Goal: Task Accomplishment & Management: Complete application form

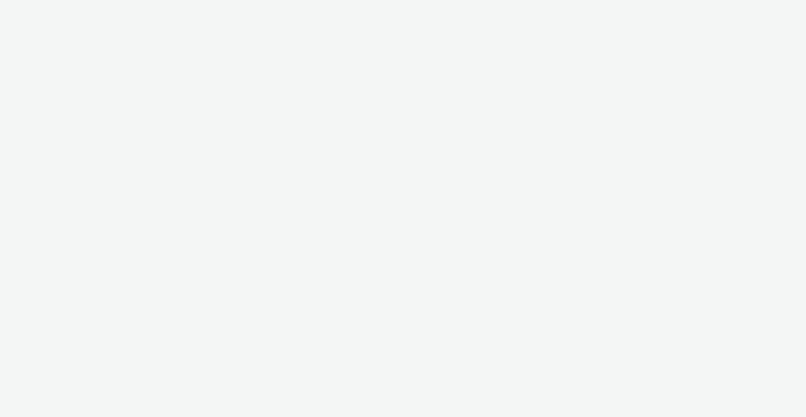
select select "f235d2cd-8e11-4e46-aed5-ef3b73ee5f46"
select select "16102c92-9fcd-42ae-98c7-a7aa27a96925"
select select "2fc77e36-bb93-4aa3-9dff-dcb08e02eac6"
select select "59187257-5247-49fc-bb5e-ca447467b96a"
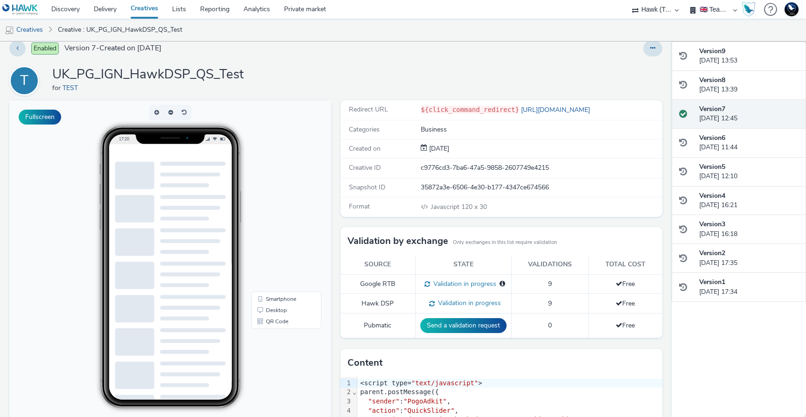
scroll to position [4, 0]
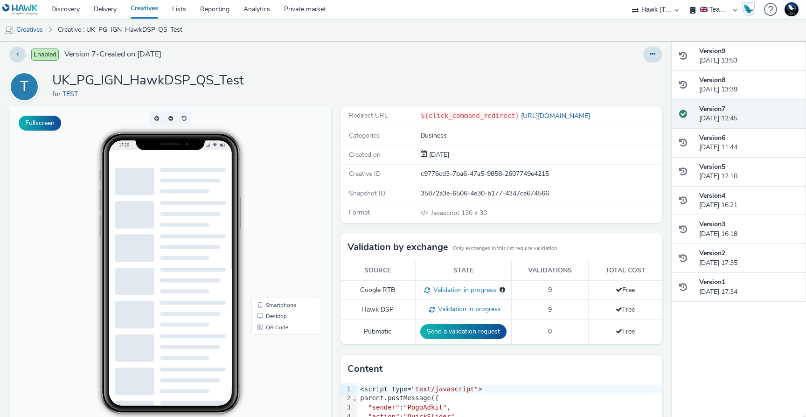
click at [170, 161] on div at bounding box center [170, 156] width 123 height 12
click at [166, 118] on button "button" at bounding box center [170, 118] width 14 height 15
click at [43, 121] on button "Fullscreen" at bounding box center [40, 123] width 42 height 15
click at [765, 90] on div "Version 8 13 August 2025, 13:39" at bounding box center [748, 85] width 99 height 19
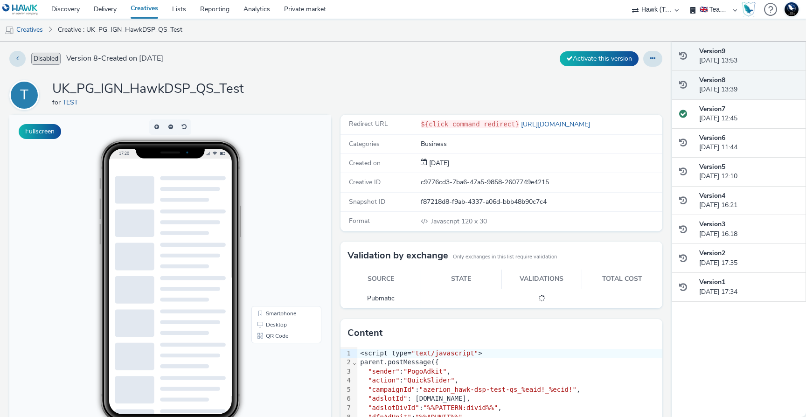
click at [746, 61] on div "Version 9 13 August 2025, 13:53" at bounding box center [748, 56] width 99 height 19
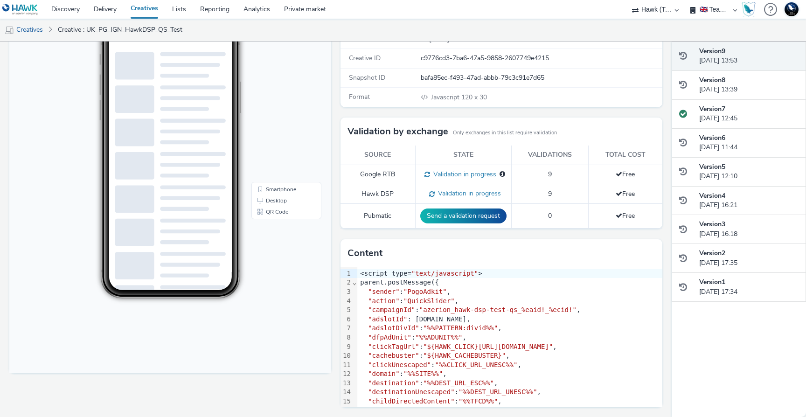
scroll to position [147, 0]
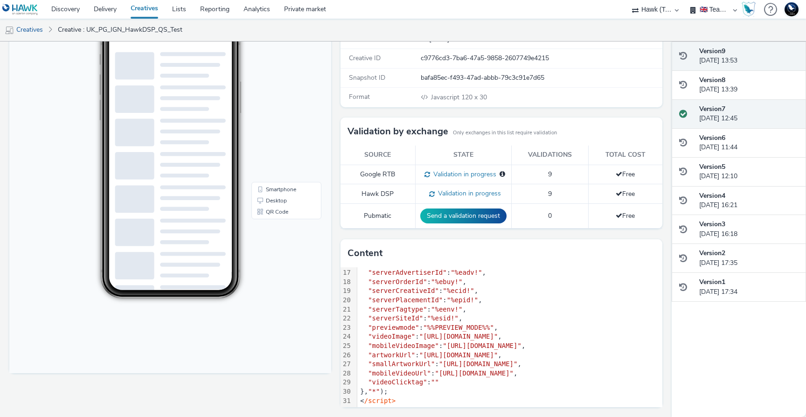
click at [734, 116] on div "Version 7 11 August 2025, 12:45" at bounding box center [748, 113] width 99 height 19
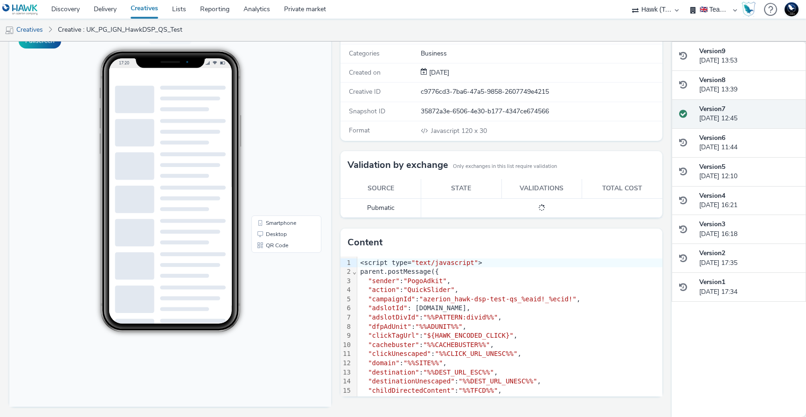
scroll to position [0, 0]
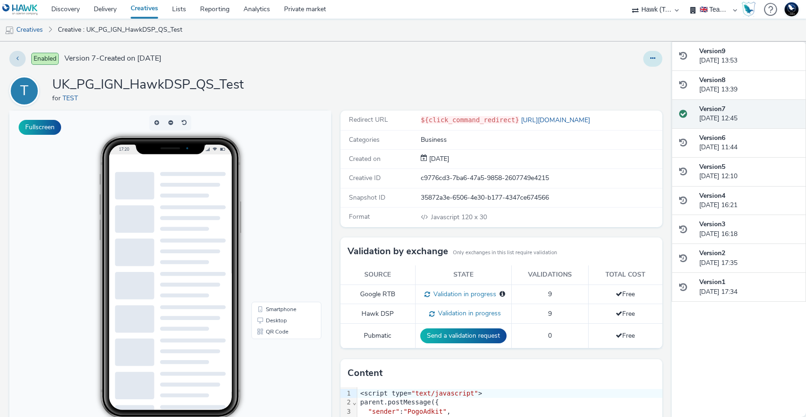
click at [647, 59] on button at bounding box center [652, 59] width 19 height 16
click at [522, 60] on div "Edit Duplicate Copy ID Archive" at bounding box center [531, 59] width 261 height 16
click at [460, 214] on span "Javascript" at bounding box center [446, 217] width 30 height 9
click at [24, 30] on link "Creatives" at bounding box center [24, 30] width 48 height 22
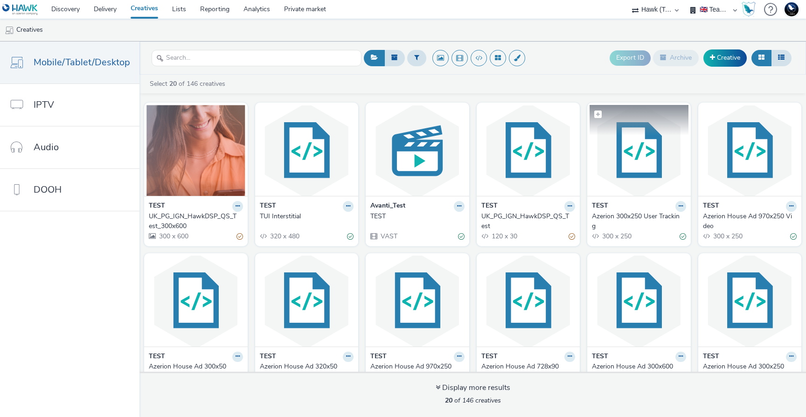
click at [595, 163] on img at bounding box center [638, 150] width 99 height 91
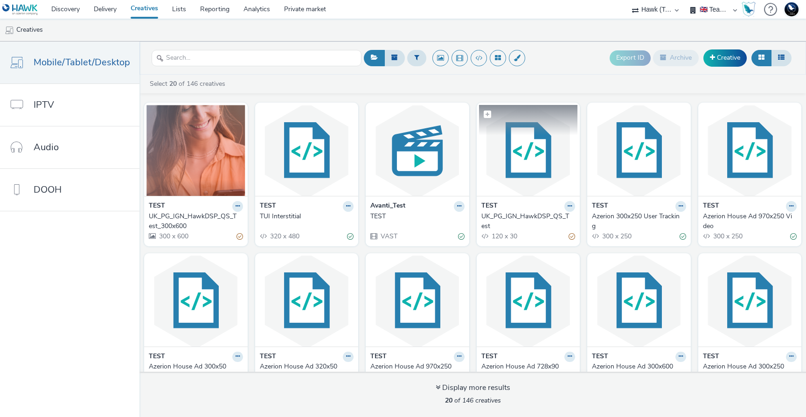
click at [508, 155] on img at bounding box center [528, 150] width 99 height 91
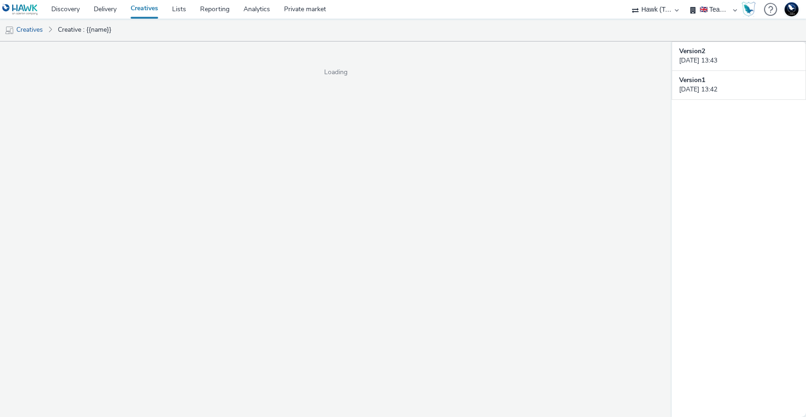
click at [508, 155] on div "Loading" at bounding box center [335, 229] width 671 height 375
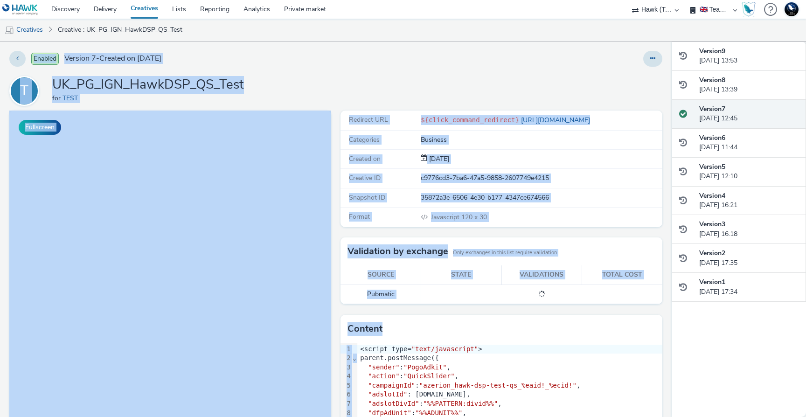
click at [395, 79] on div "T UK_PG_IGN_HawkDSP_QS_Test for TEST" at bounding box center [335, 91] width 653 height 30
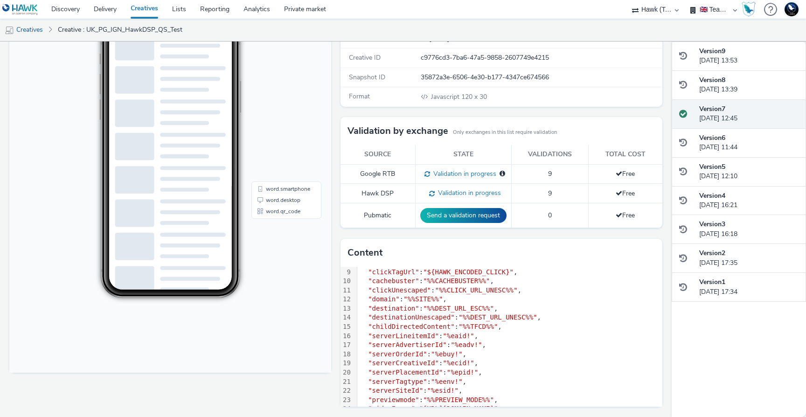
scroll to position [147, 0]
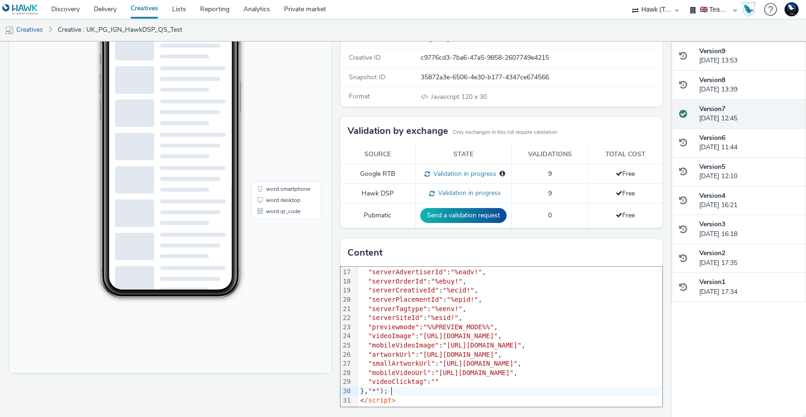
click at [406, 388] on div "}, "*" );" at bounding box center [559, 391] width 405 height 9
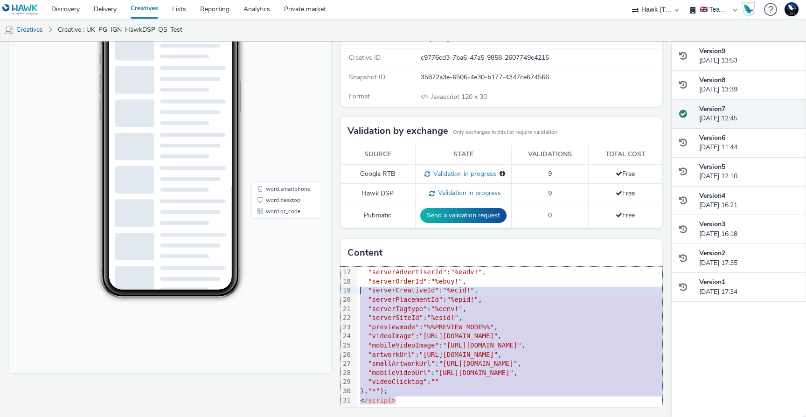
drag, startPoint x: 402, startPoint y: 398, endPoint x: 344, endPoint y: 291, distance: 121.2
click at [344, 291] on div "99 1 2 3 4 5 6 7 8 9 10 11 12 13 14 15 16 17 18 19 20 21 22 23 24 25 26 27 28 2…" at bounding box center [501, 337] width 322 height 140
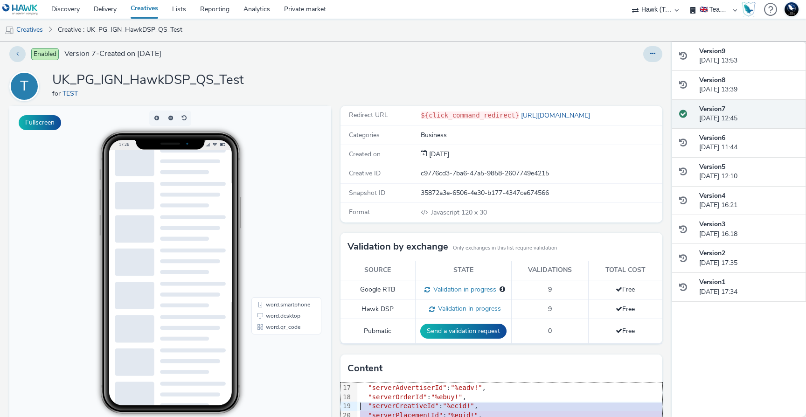
scroll to position [0, 0]
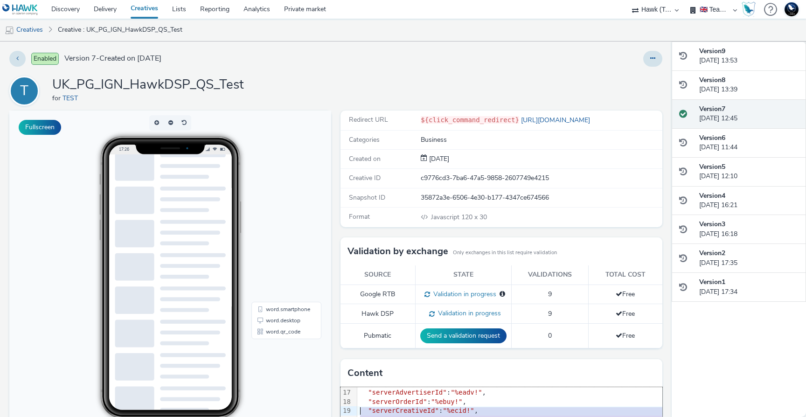
click at [454, 120] on code "${click_command_redirect}" at bounding box center [470, 119] width 98 height 7
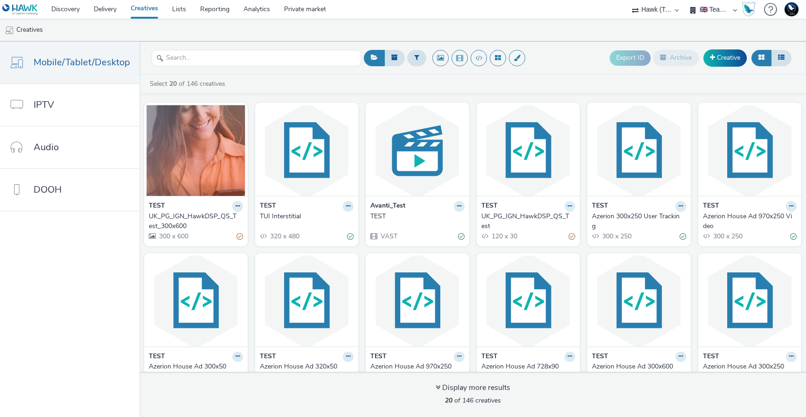
click at [243, 204] on button at bounding box center [237, 206] width 11 height 11
click at [534, 169] on img at bounding box center [528, 150] width 99 height 91
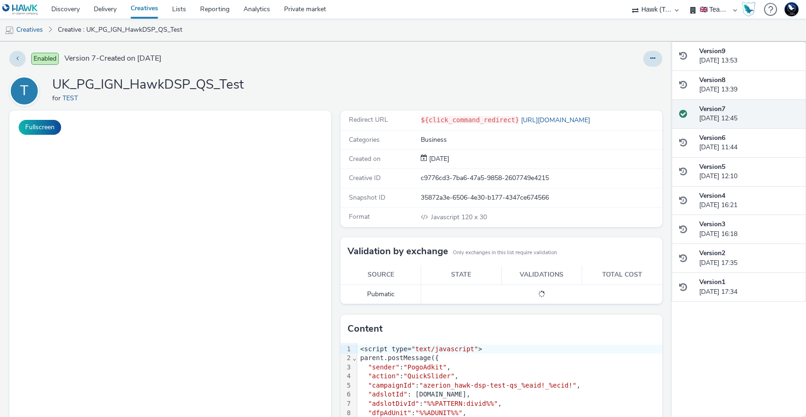
scroll to position [1, 0]
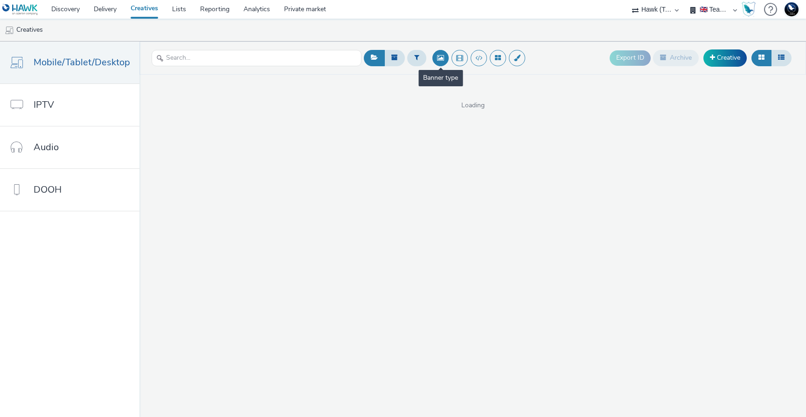
click at [436, 57] on button at bounding box center [440, 58] width 16 height 16
click at [474, 55] on button at bounding box center [478, 58] width 16 height 16
click at [435, 59] on button at bounding box center [440, 58] width 16 height 16
click at [438, 55] on button at bounding box center [440, 58] width 16 height 16
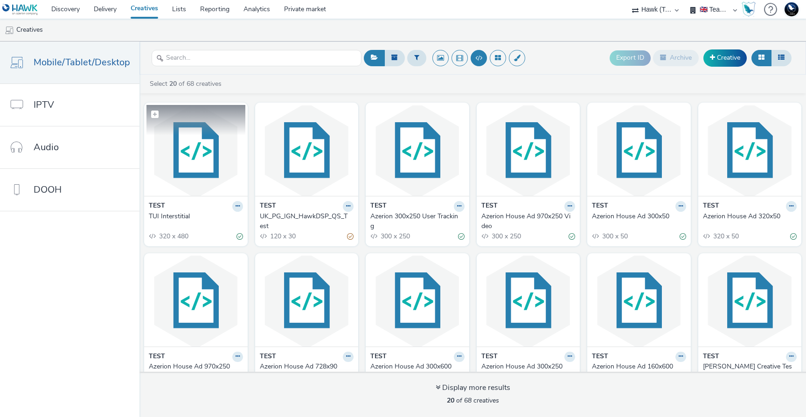
click at [203, 113] on label at bounding box center [195, 114] width 99 height 18
click at [191, 115] on label at bounding box center [195, 114] width 99 height 19
checkbox input "false"
click at [196, 194] on img at bounding box center [195, 150] width 99 height 91
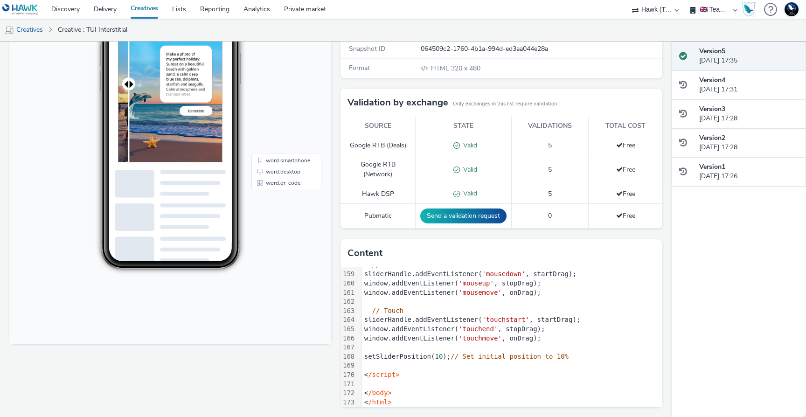
scroll to position [1453, 0]
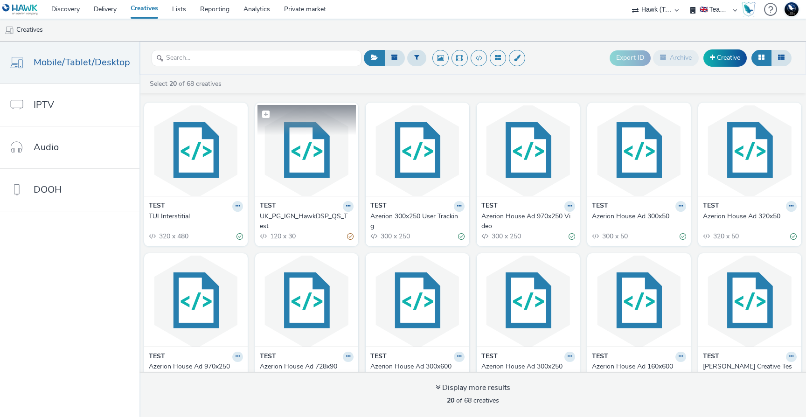
click at [303, 167] on img at bounding box center [306, 150] width 99 height 91
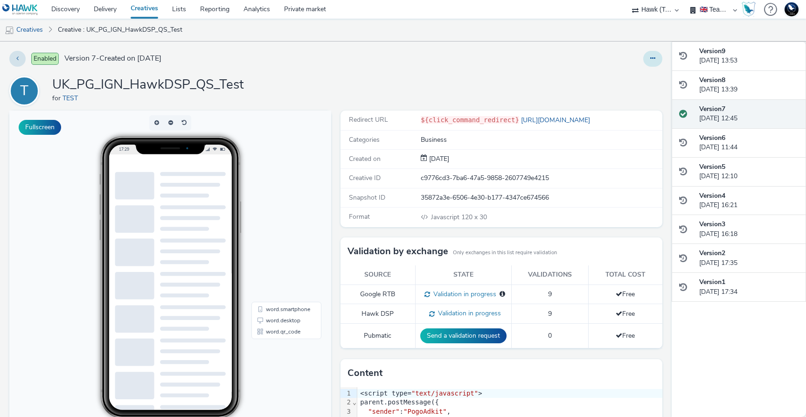
click at [650, 59] on icon at bounding box center [652, 58] width 5 height 7
click at [623, 81] on link "Edit" at bounding box center [627, 77] width 70 height 19
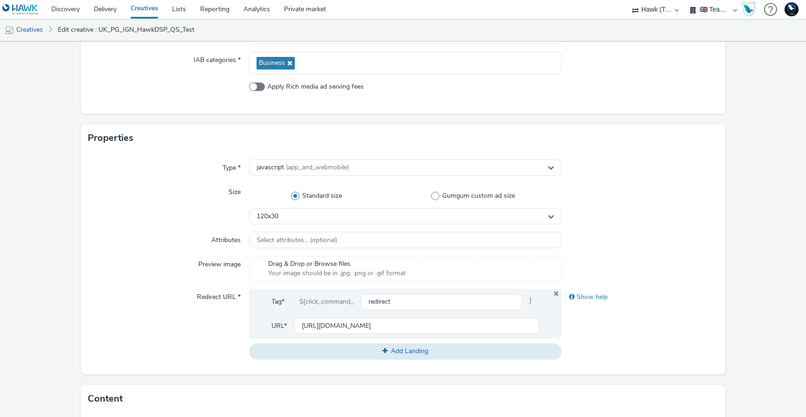
scroll to position [160, 0]
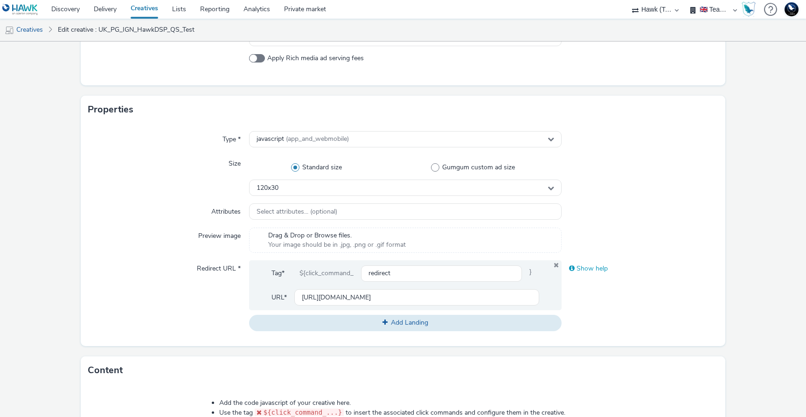
click at [572, 267] on span at bounding box center [572, 268] width 6 height 7
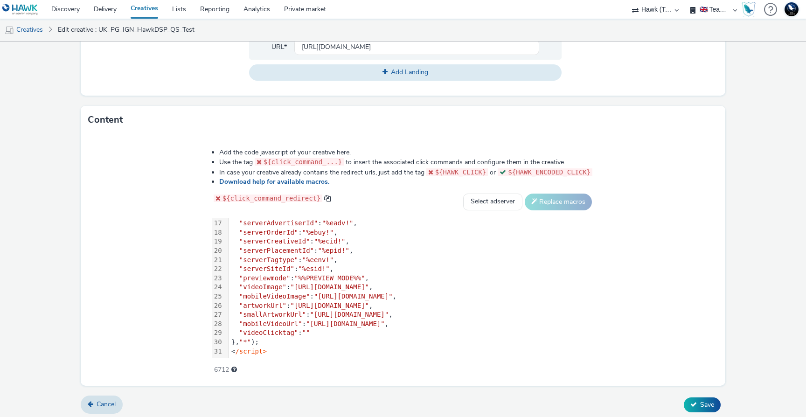
scroll to position [522, 0]
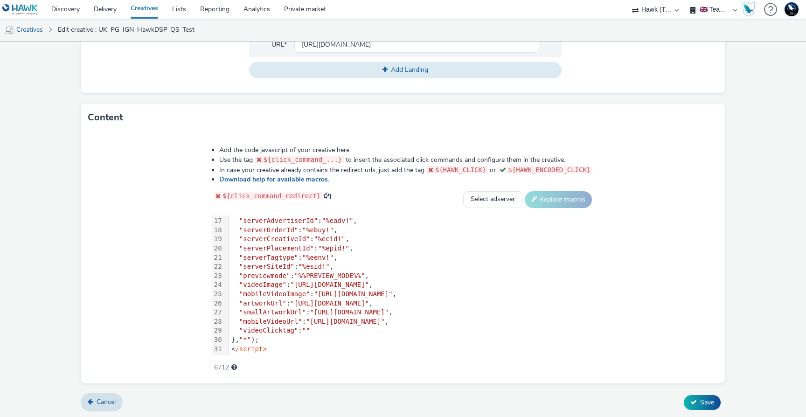
click at [428, 256] on div ""serverTagtype" : "%eenv!" ," at bounding box center [411, 257] width 366 height 9
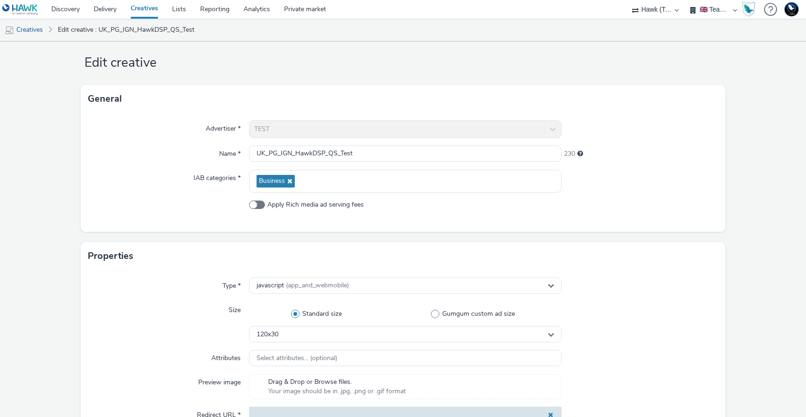
scroll to position [0, 0]
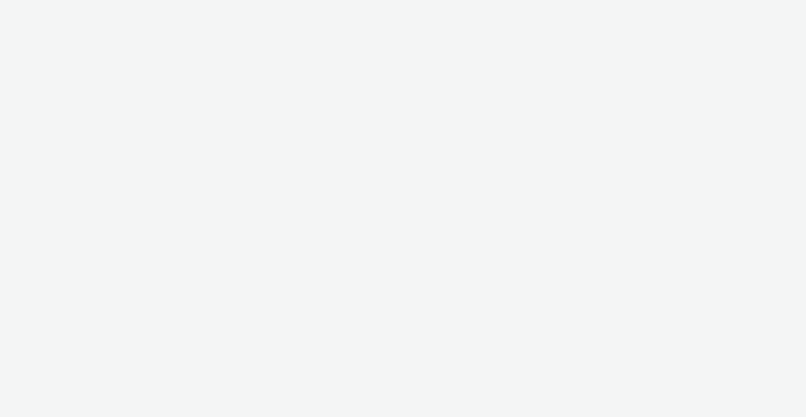
select select "2fc77e36-bb93-4aa3-9dff-dcb08e02eac6"
select select "59187257-5247-49fc-bb5e-ca447467b96a"
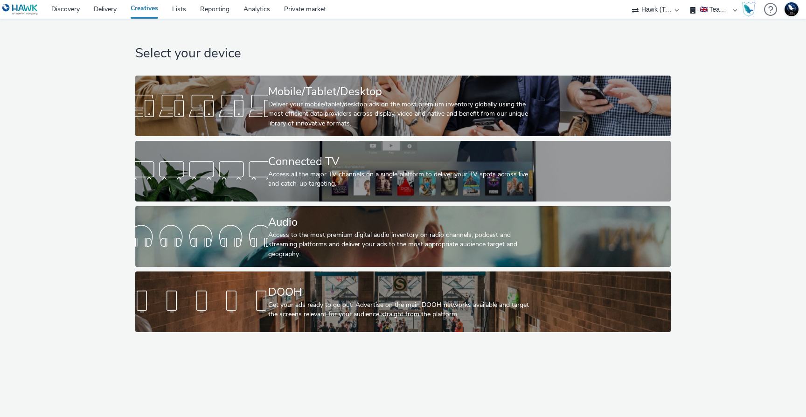
click at [661, 13] on select "75 Media A8 Media Group ABI Media Abkom AB Abovo Ace & Tate Ad-on Media Nordic …" at bounding box center [655, 9] width 56 height 19
select select "ac009755-aa48-4799-8050-7a339a378eb8"
click at [627, 0] on select "75 Media A8 Media Group ABI Media Abkom AB Abovo Ace & Tate Ad-on Media Nordic …" at bounding box center [655, 9] width 56 height 19
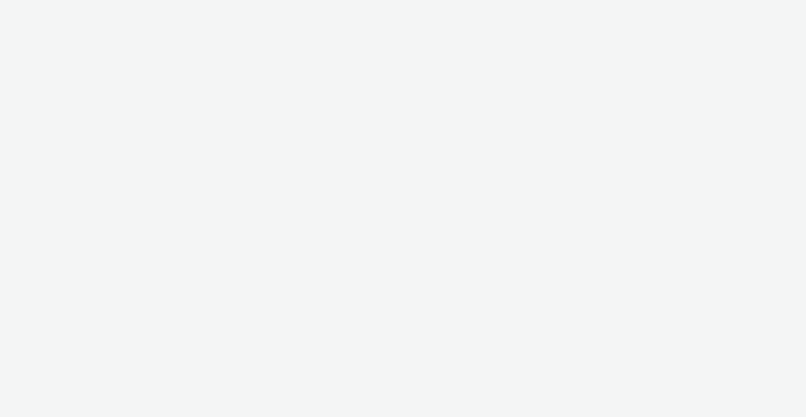
select select "ac009755-aa48-4799-8050-7a339a378eb8"
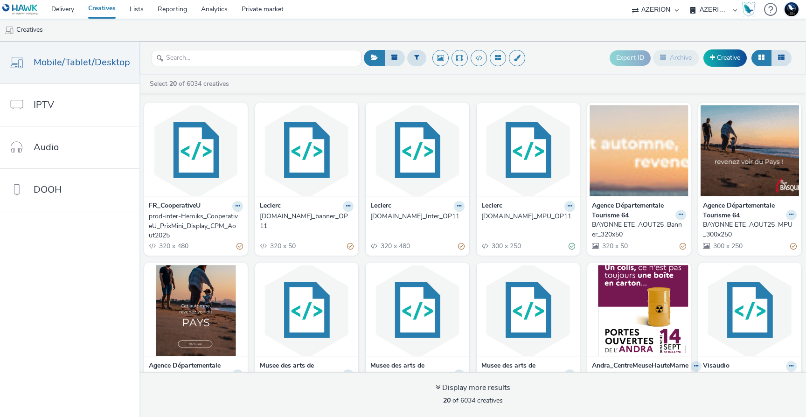
click at [705, 11] on select "AZERION AZERION APAC AZERION AUSTRIA AZERION BEL - ADEXPERTS AZERION BRAZIL AZE…" at bounding box center [713, 9] width 56 height 19
select select "ac6fa652-4346-4743-a8ba-a519cdcb77c9"
click at [685, 0] on select "AZERION AZERION APAC AZERION AUSTRIA AZERION BEL - ADEXPERTS AZERION BRAZIL AZE…" at bounding box center [713, 9] width 56 height 19
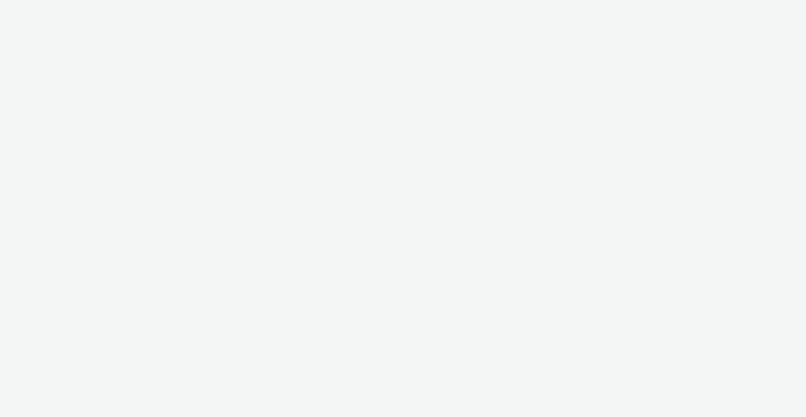
select select "ac009755-aa48-4799-8050-7a339a378eb8"
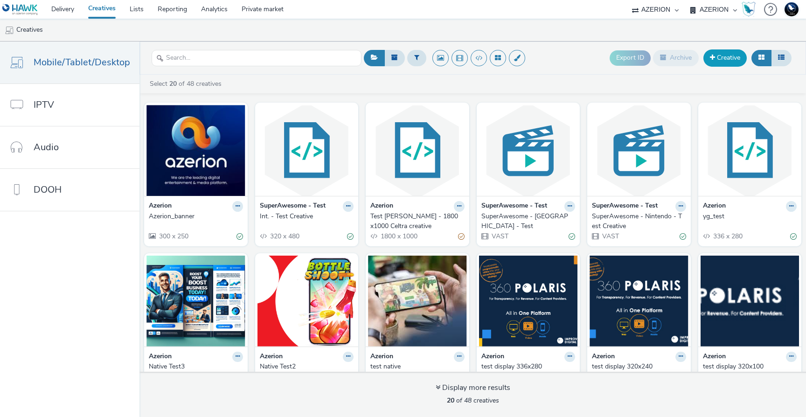
click at [716, 54] on link "Creative" at bounding box center [724, 57] width 43 height 17
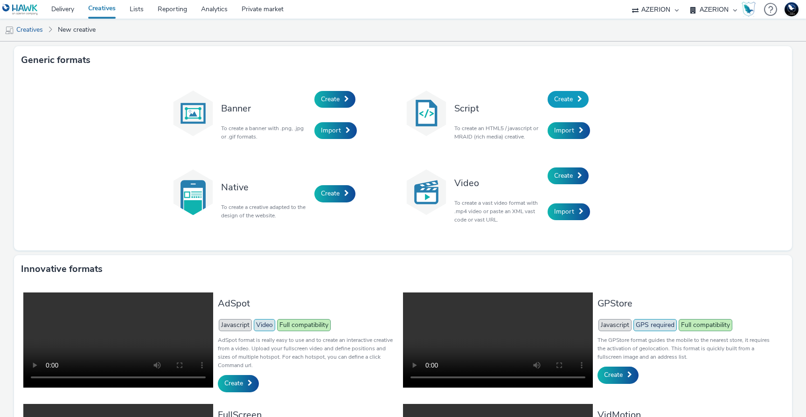
click at [558, 97] on span "Create" at bounding box center [563, 99] width 19 height 9
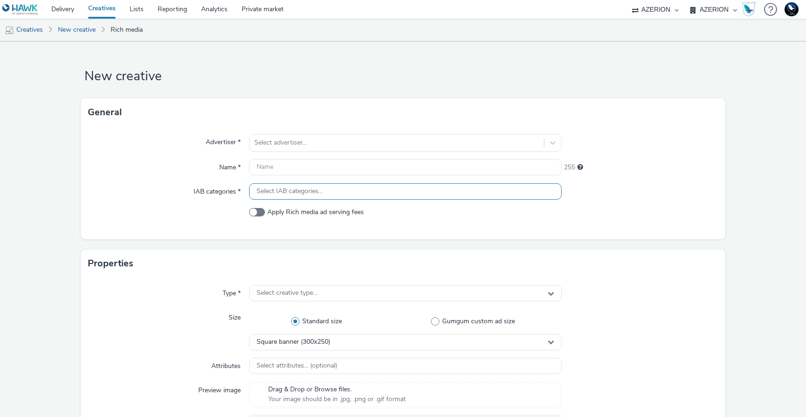
click at [368, 193] on div "Select IAB categories..." at bounding box center [405, 191] width 312 height 16
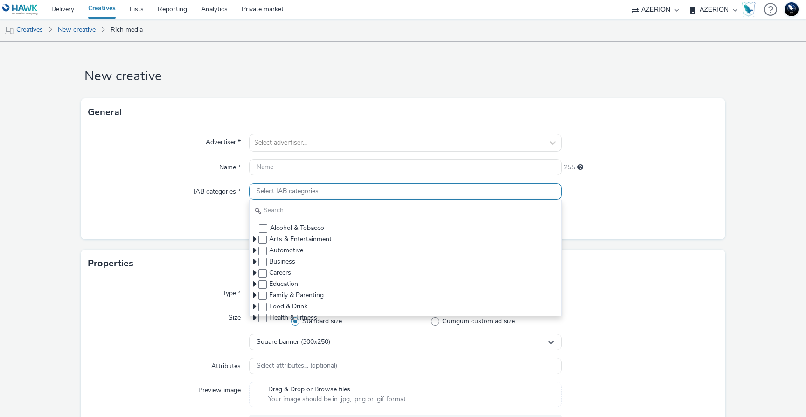
click at [368, 190] on div "Select IAB categories..." at bounding box center [405, 191] width 312 height 16
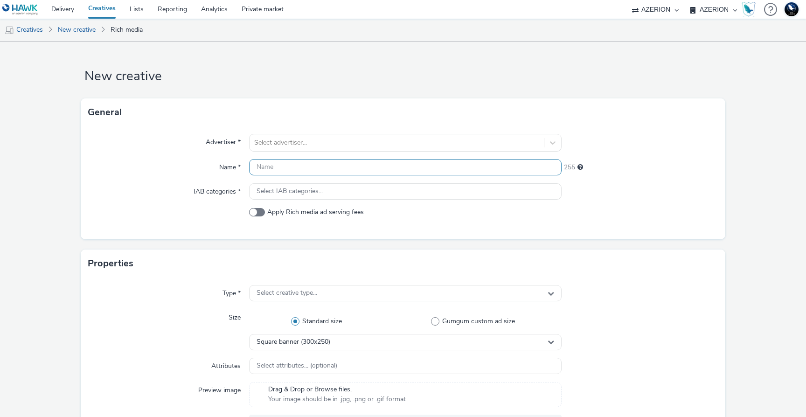
click at [364, 163] on input "text" at bounding box center [405, 167] width 312 height 16
type input "TEST"
click at [261, 290] on span "Select creative type..." at bounding box center [286, 293] width 61 height 8
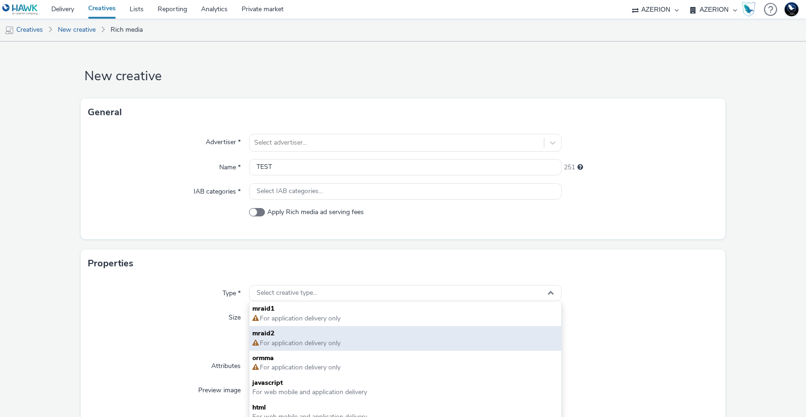
scroll to position [7, 0]
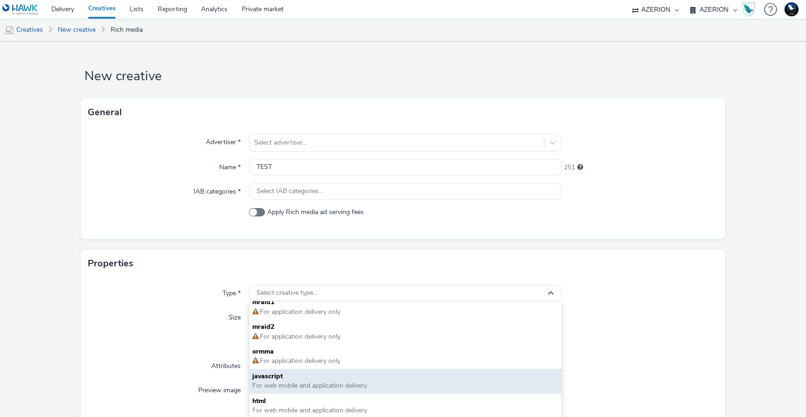
click at [324, 389] on span "For web mobile and application delivery" at bounding box center [309, 385] width 115 height 9
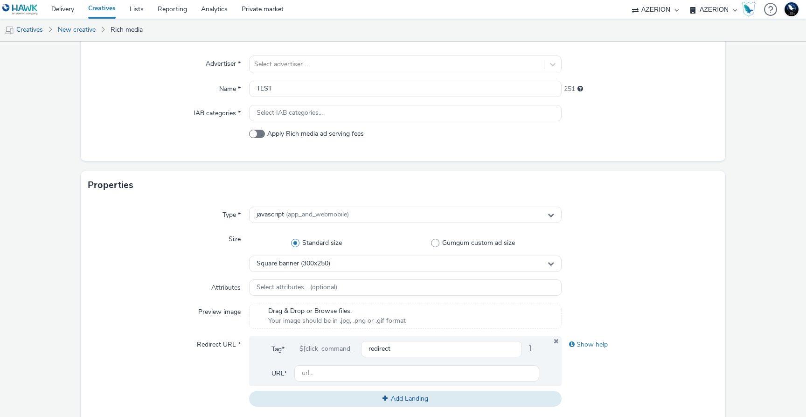
scroll to position [95, 0]
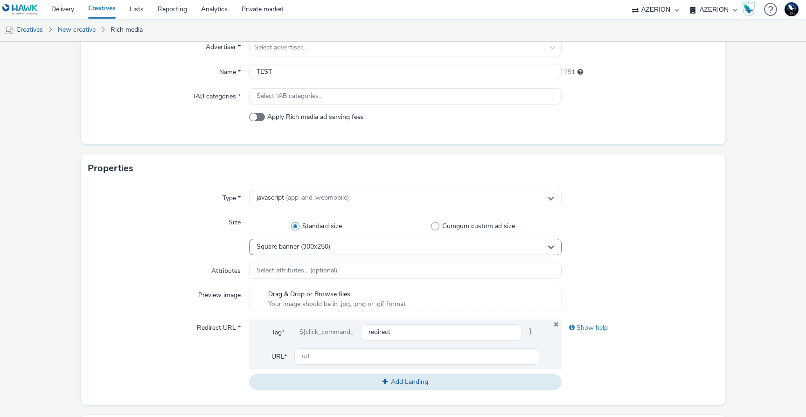
click at [468, 246] on div "Square banner (300x250)" at bounding box center [405, 247] width 312 height 16
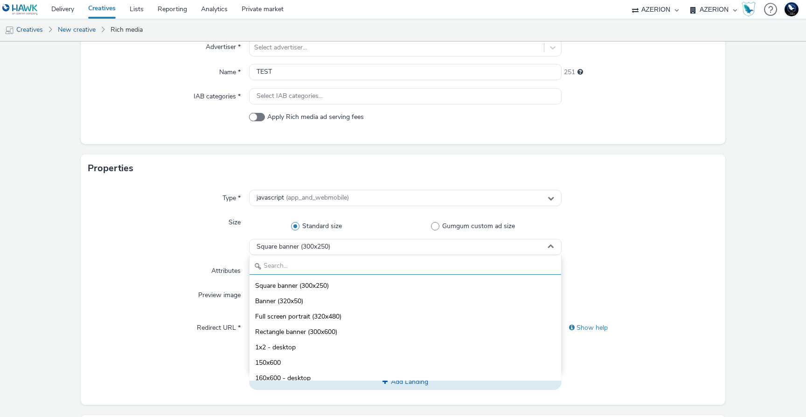
click at [465, 273] on input "text" at bounding box center [404, 266] width 311 height 16
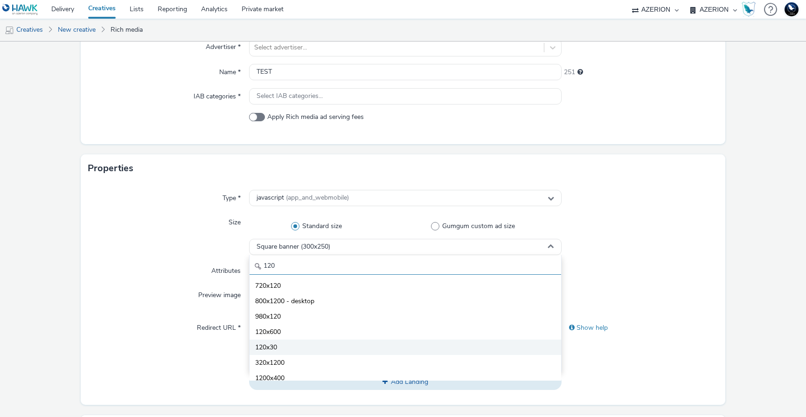
type input "120"
click at [312, 343] on li "120x30" at bounding box center [404, 346] width 311 height 15
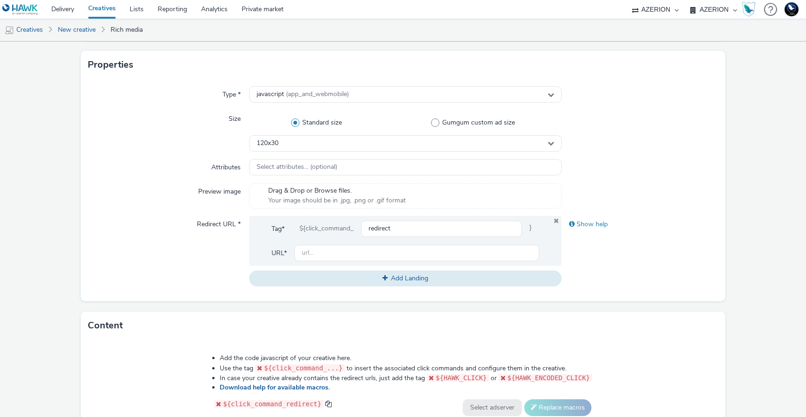
scroll to position [208, 0]
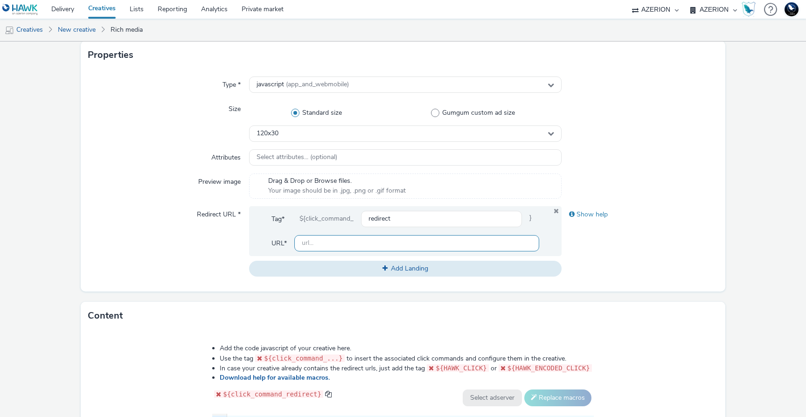
click at [439, 245] on input "text" at bounding box center [416, 243] width 245 height 16
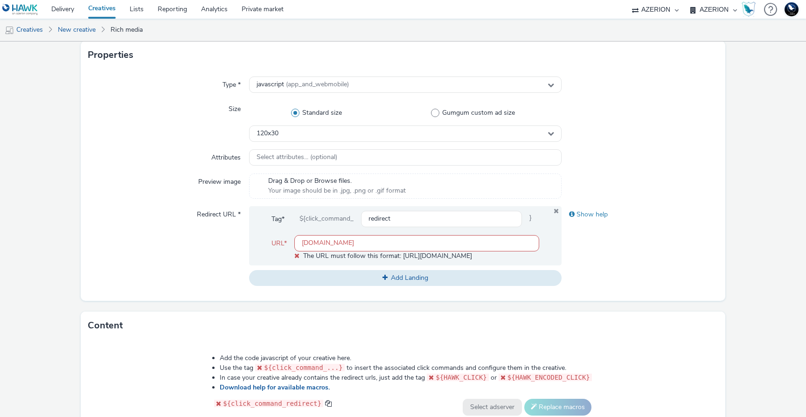
click at [662, 274] on div "Show help" at bounding box center [639, 246] width 156 height 80
click at [429, 233] on div "Tag* ${click_command_ redirect }" at bounding box center [405, 223] width 268 height 24
click at [428, 248] on input "azerion.com" at bounding box center [416, 243] width 245 height 16
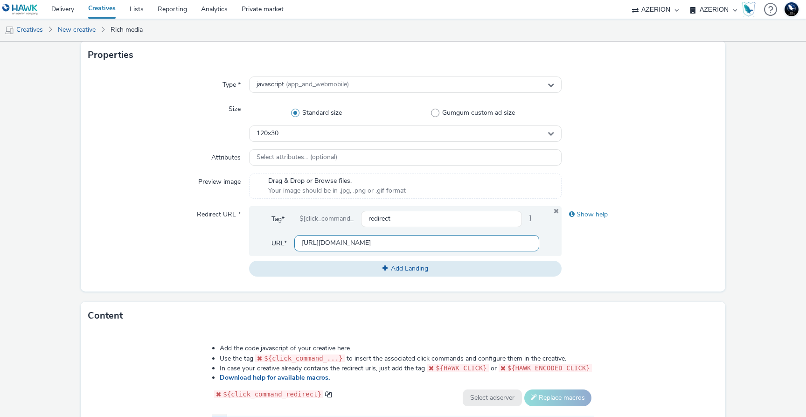
type input "https://azerion.com"
click at [637, 268] on div "Show help" at bounding box center [639, 241] width 156 height 70
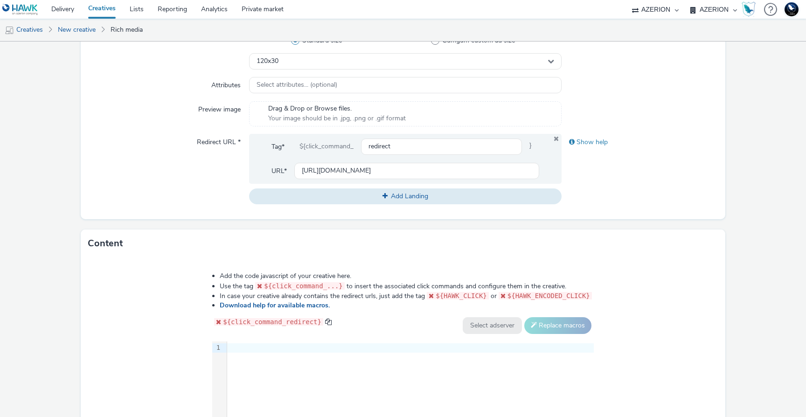
scroll to position [295, 0]
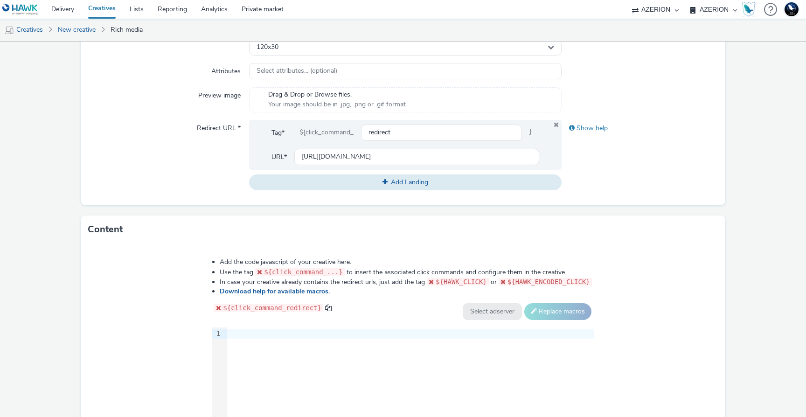
click at [454, 363] on div "9 1 ›" at bounding box center [402, 397] width 381 height 140
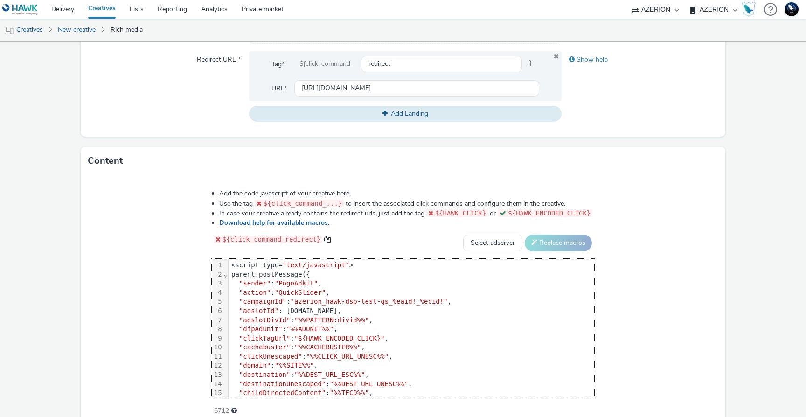
scroll to position [407, 0]
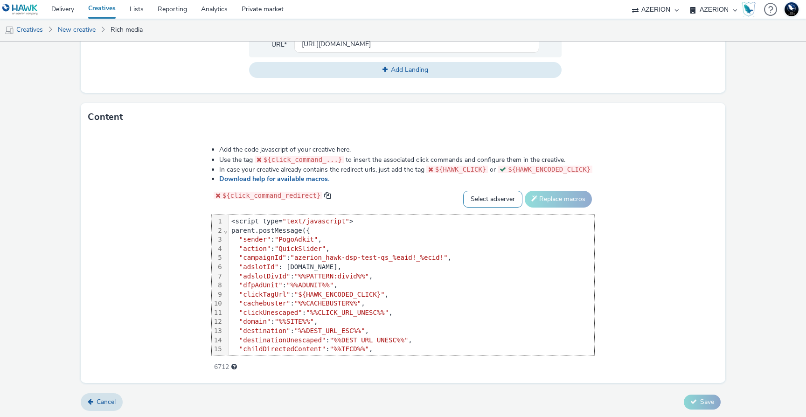
click at [495, 206] on select "Select adserver Sizmek DCM Adform Sting" at bounding box center [492, 199] width 59 height 17
click at [482, 191] on select "Select adserver Sizmek DCM Adform Sting" at bounding box center [492, 199] width 59 height 17
click at [556, 202] on button "Replace macros" at bounding box center [558, 199] width 67 height 17
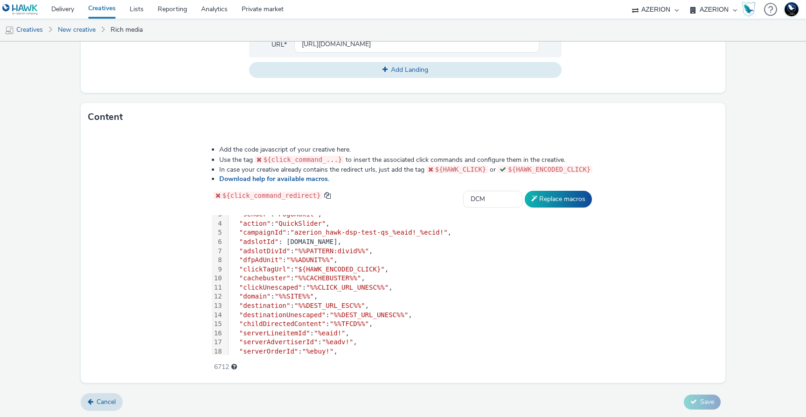
scroll to position [0, 0]
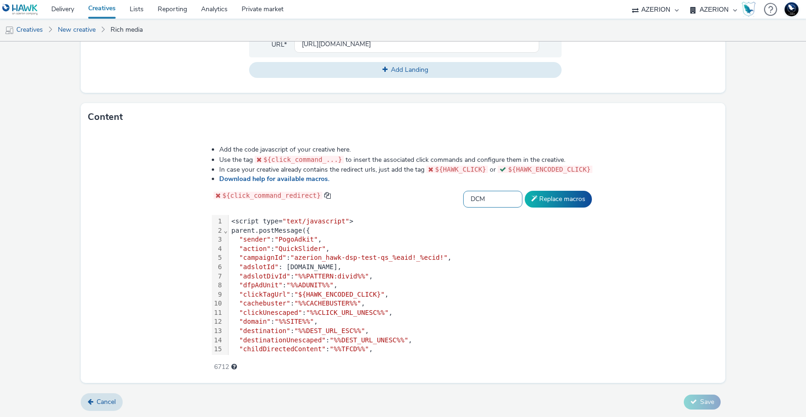
click at [522, 201] on select "Select adserver Sizmek DCM Adform Sting" at bounding box center [492, 199] width 59 height 17
click at [482, 191] on select "Select adserver Sizmek DCM Adform Sting" at bounding box center [492, 199] width 59 height 17
click at [570, 199] on button "Replace macros" at bounding box center [558, 199] width 67 height 17
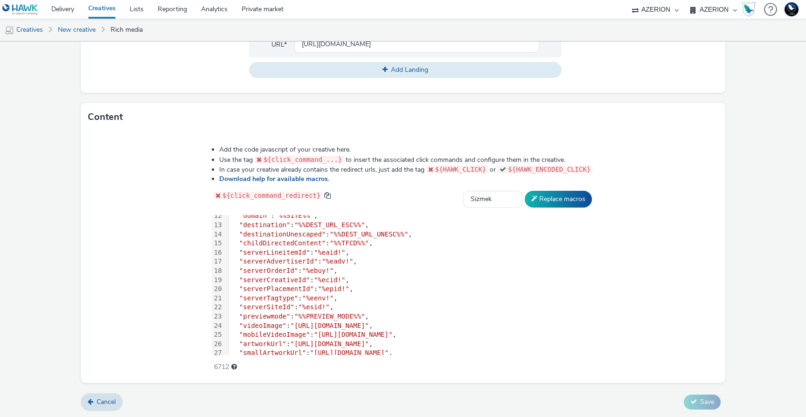
scroll to position [147, 0]
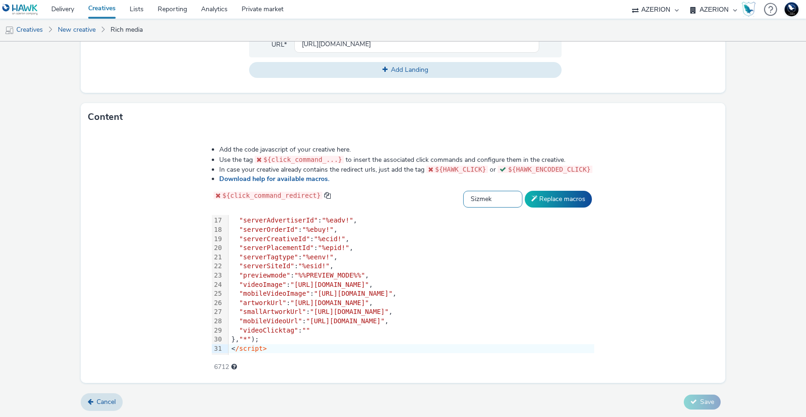
click at [522, 202] on select "Select adserver Sizmek DCM Adform Sting" at bounding box center [492, 199] width 59 height 17
click at [482, 191] on select "Select adserver Sizmek DCM Adform Sting" at bounding box center [492, 199] width 59 height 17
click at [570, 196] on button "Replace macros" at bounding box center [558, 199] width 67 height 17
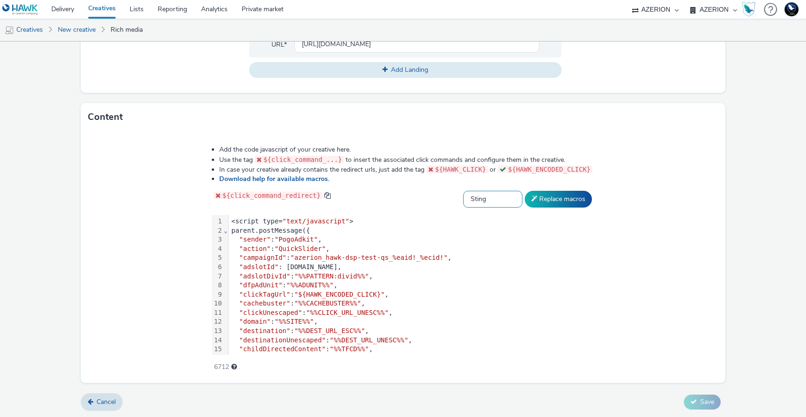
click at [495, 192] on select "Select adserver Sizmek DCM Adform Sting" at bounding box center [492, 199] width 59 height 17
select select "default"
click at [482, 191] on select "Select adserver Sizmek DCM Adform Sting" at bounding box center [492, 199] width 59 height 17
click at [557, 195] on button "Replace macros" at bounding box center [558, 199] width 67 height 17
click at [327, 253] on div ""campaignId" : "azerion_hawk-dsp-test-qs_%eaid!_%ecid!" ," at bounding box center [411, 257] width 366 height 9
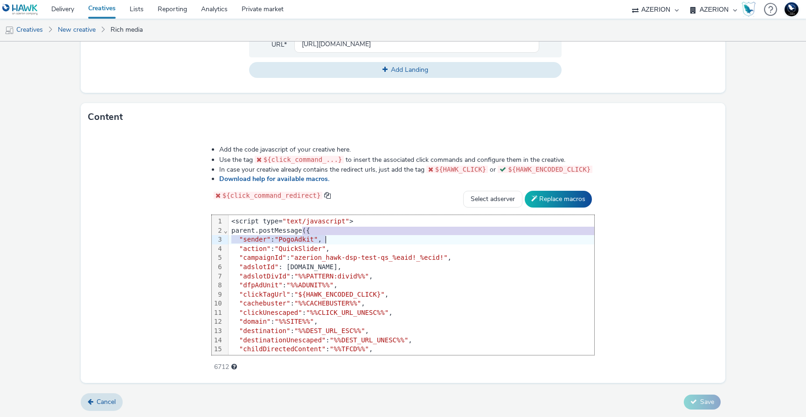
drag, startPoint x: 284, startPoint y: 231, endPoint x: 311, endPoint y: 235, distance: 28.3
click at [311, 235] on div "<script type= "text/javascript" > parent.postMessage({ "sender" : "PogoAdkit" ,…" at bounding box center [411, 358] width 366 height 287
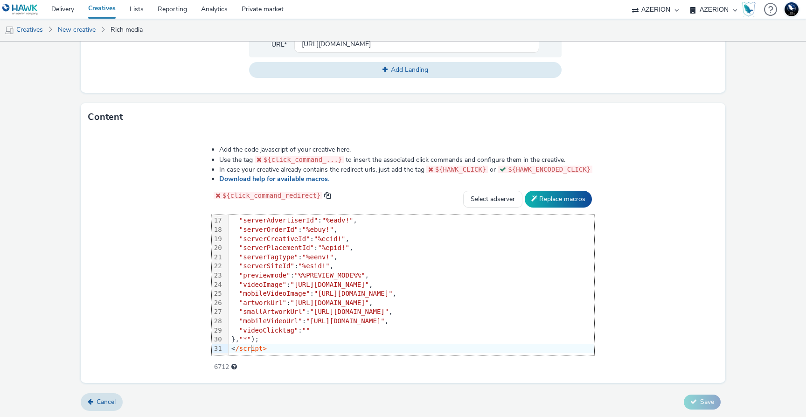
click at [235, 345] on span "/script>" at bounding box center [250, 348] width 31 height 7
click at [239, 336] on span ""*"" at bounding box center [245, 338] width 12 height 7
click at [256, 350] on div "< /script>" at bounding box center [411, 348] width 366 height 9
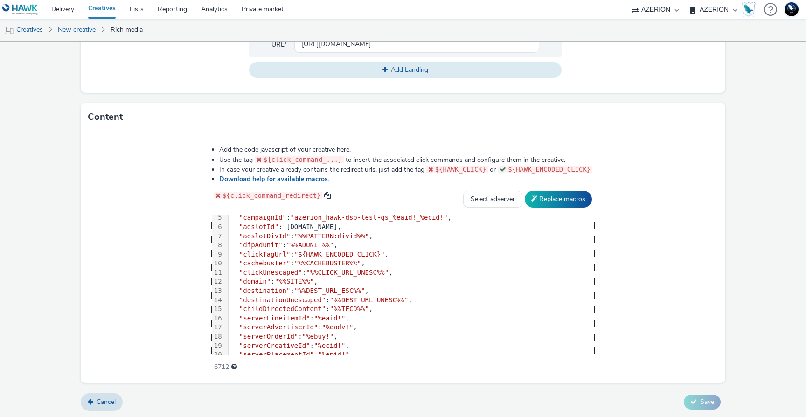
scroll to position [45, 0]
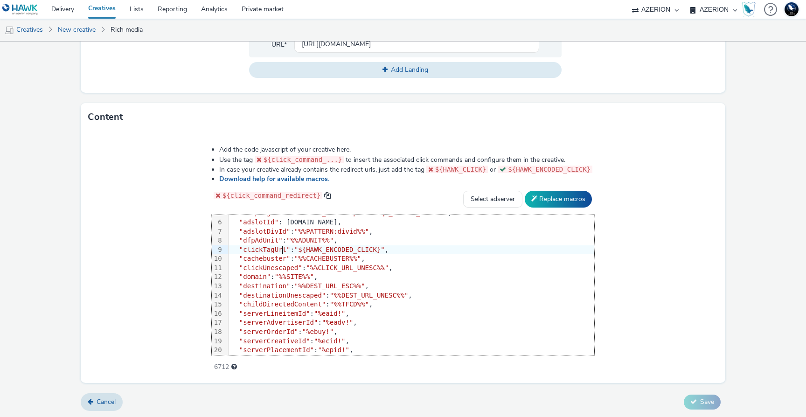
click at [262, 248] on span ""clickTagUrl"" at bounding box center [264, 249] width 51 height 7
click at [310, 247] on span ""${HAWK_ENCODED_CLICK}"" at bounding box center [339, 249] width 90 height 7
click at [309, 259] on span ""%%CACHEBUSTER%%"" at bounding box center [327, 258] width 67 height 7
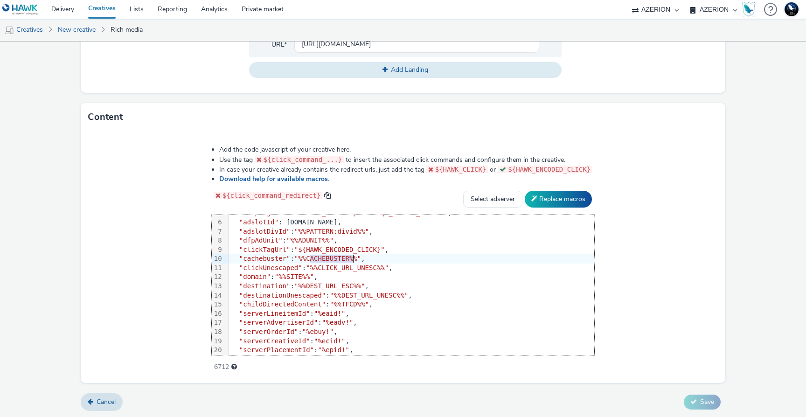
click at [318, 265] on span ""%%CLICK_URL_UNESC%%"" at bounding box center [347, 267] width 83 height 7
click at [388, 282] on div ""destination" : "%%DEST_URL_ESC%%" ," at bounding box center [411, 286] width 366 height 9
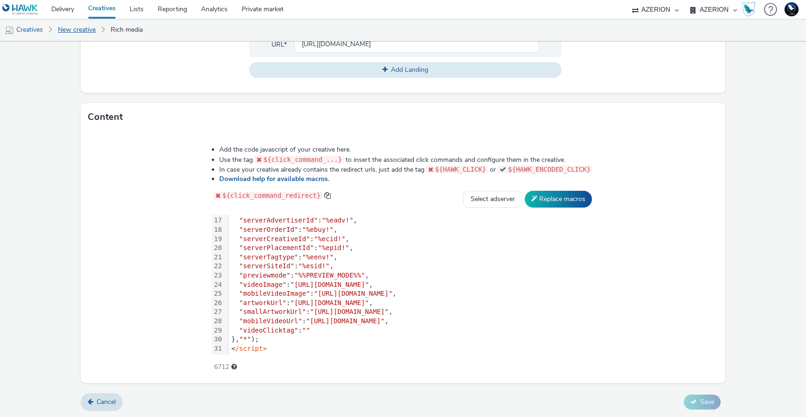
scroll to position [0, 0]
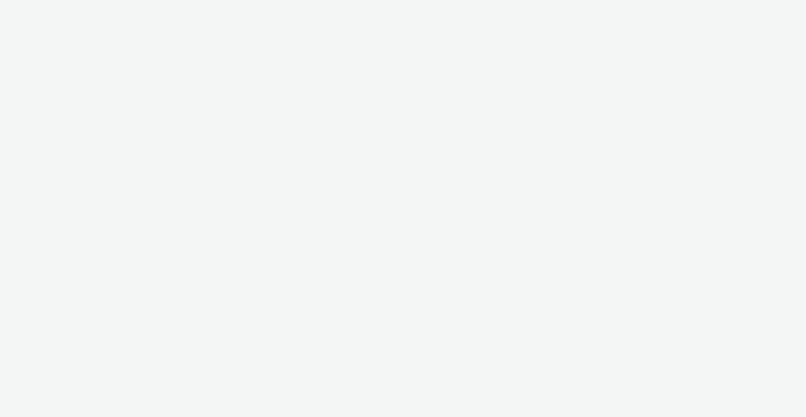
select select "2fc77e36-bb93-4aa3-9dff-dcb08e02eac6"
select select "59187257-5247-49fc-bb5e-ca447467b96a"
select select "2fc77e36-bb93-4aa3-9dff-dcb08e02eac6"
select select "59187257-5247-49fc-bb5e-ca447467b96a"
select select "2fc77e36-bb93-4aa3-9dff-dcb08e02eac6"
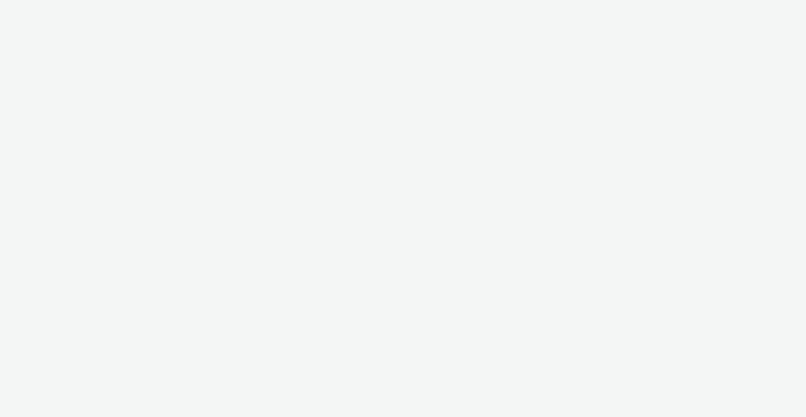
select select "59187257-5247-49fc-bb5e-ca447467b96a"
